Goal: Communication & Community: Answer question/provide support

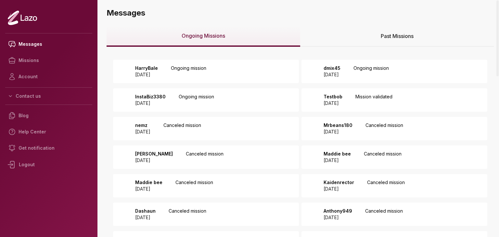
click at [190, 64] on div "HarryBale 2025 August 12 Ongoing mission" at bounding box center [206, 71] width 186 height 23
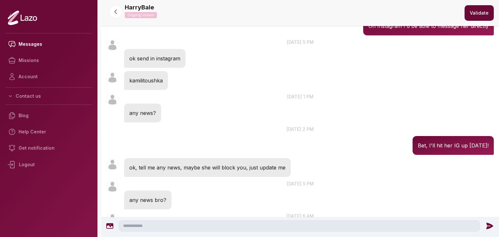
scroll to position [659, 0]
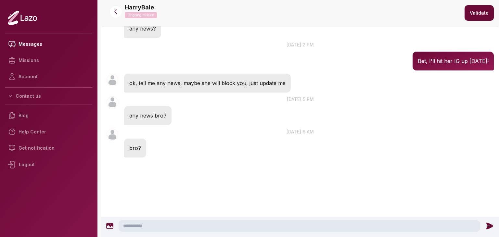
click at [214, 223] on textarea at bounding box center [300, 226] width 362 height 12
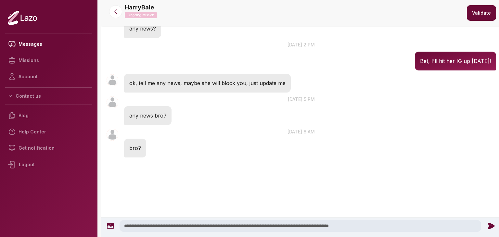
type textarea "**********"
click at [491, 227] on icon at bounding box center [491, 226] width 7 height 7
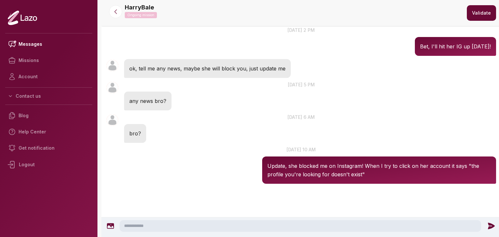
scroll to position [674, 0]
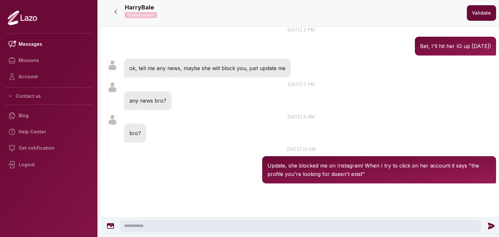
click at [114, 12] on icon at bounding box center [115, 11] width 7 height 7
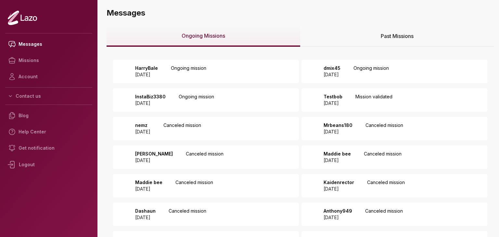
click at [341, 67] on p "dmix45" at bounding box center [332, 68] width 17 height 7
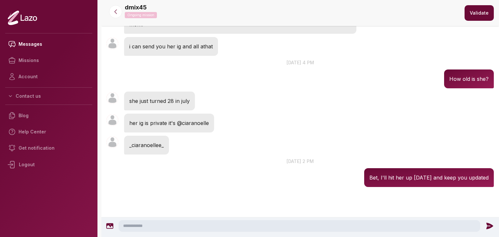
scroll to position [92, 0]
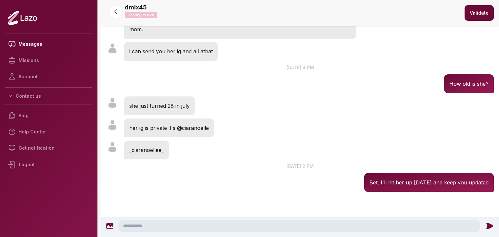
click at [232, 228] on textarea at bounding box center [300, 226] width 362 height 12
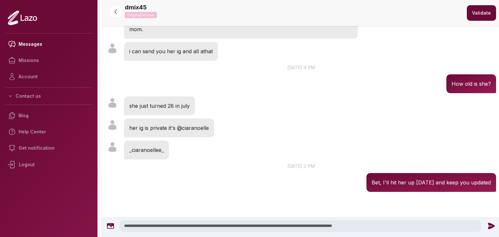
click at [232, 225] on textarea "**********" at bounding box center [301, 226] width 362 height 12
click at [397, 225] on textarea "**********" at bounding box center [301, 226] width 362 height 12
type textarea "**********"
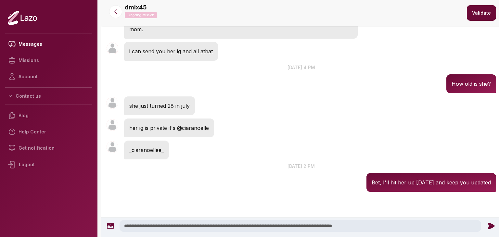
click at [488, 223] on icon at bounding box center [491, 226] width 8 height 8
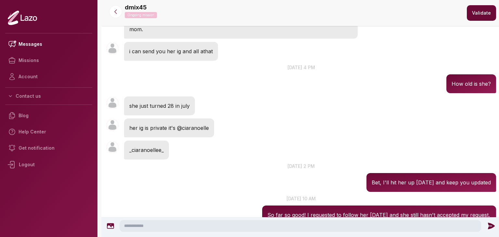
scroll to position [133, 0]
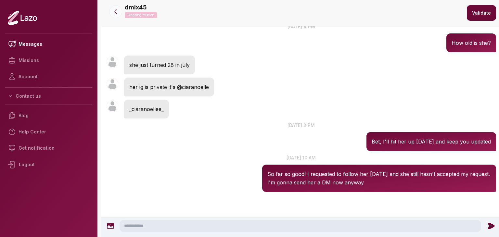
click at [115, 7] on button at bounding box center [115, 11] width 13 height 13
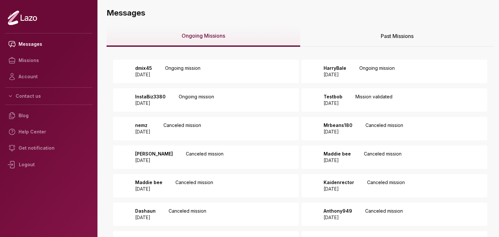
click at [258, 102] on div "InstaBiz3380 2025 August 14 Ongoing mission" at bounding box center [206, 99] width 186 height 23
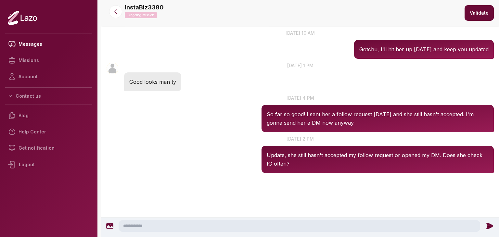
scroll to position [271, 0]
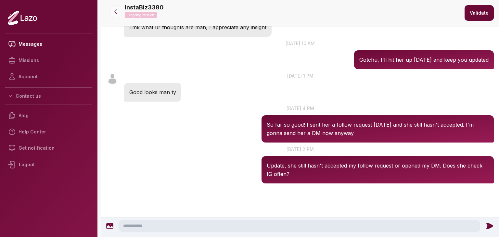
click at [112, 11] on button at bounding box center [115, 11] width 13 height 13
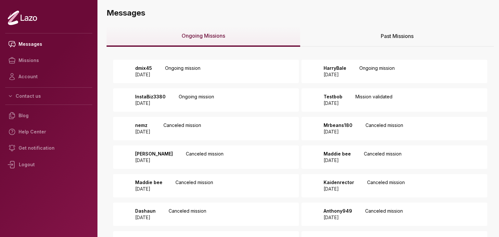
click at [341, 109] on div "Testbob [DATE] Mission validated" at bounding box center [395, 99] width 186 height 23
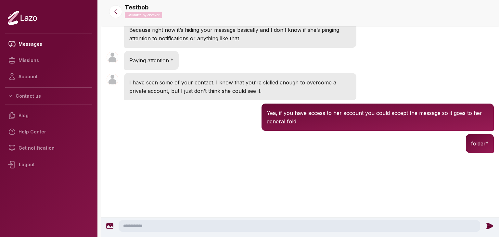
scroll to position [378, 0]
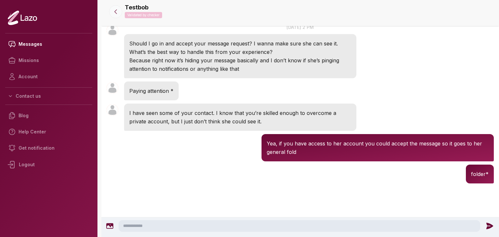
click at [113, 6] on button at bounding box center [115, 11] width 13 height 13
